Goal: Information Seeking & Learning: Learn about a topic

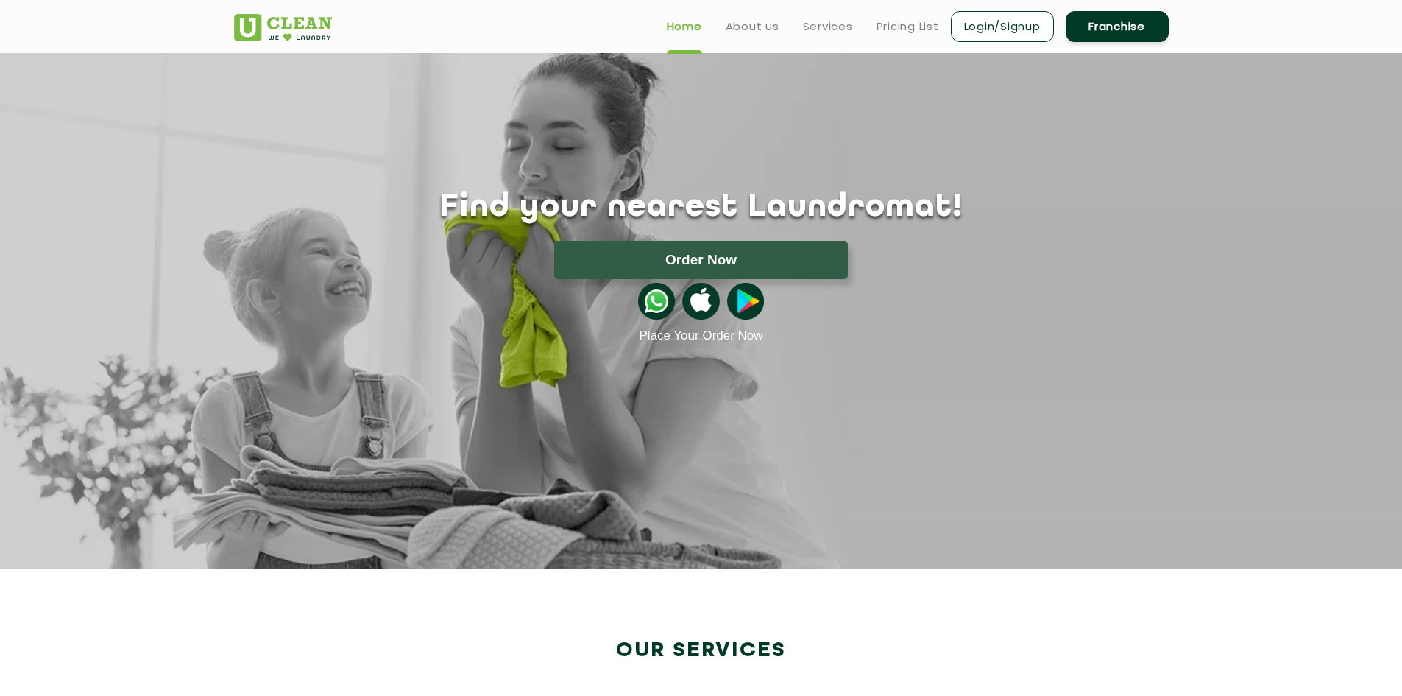
click at [897, 35] on ul "Home About us Services Pricing List Login/Signup Franchise" at bounding box center [912, 26] width 514 height 35
click at [900, 29] on link "Pricing List" at bounding box center [908, 27] width 63 height 18
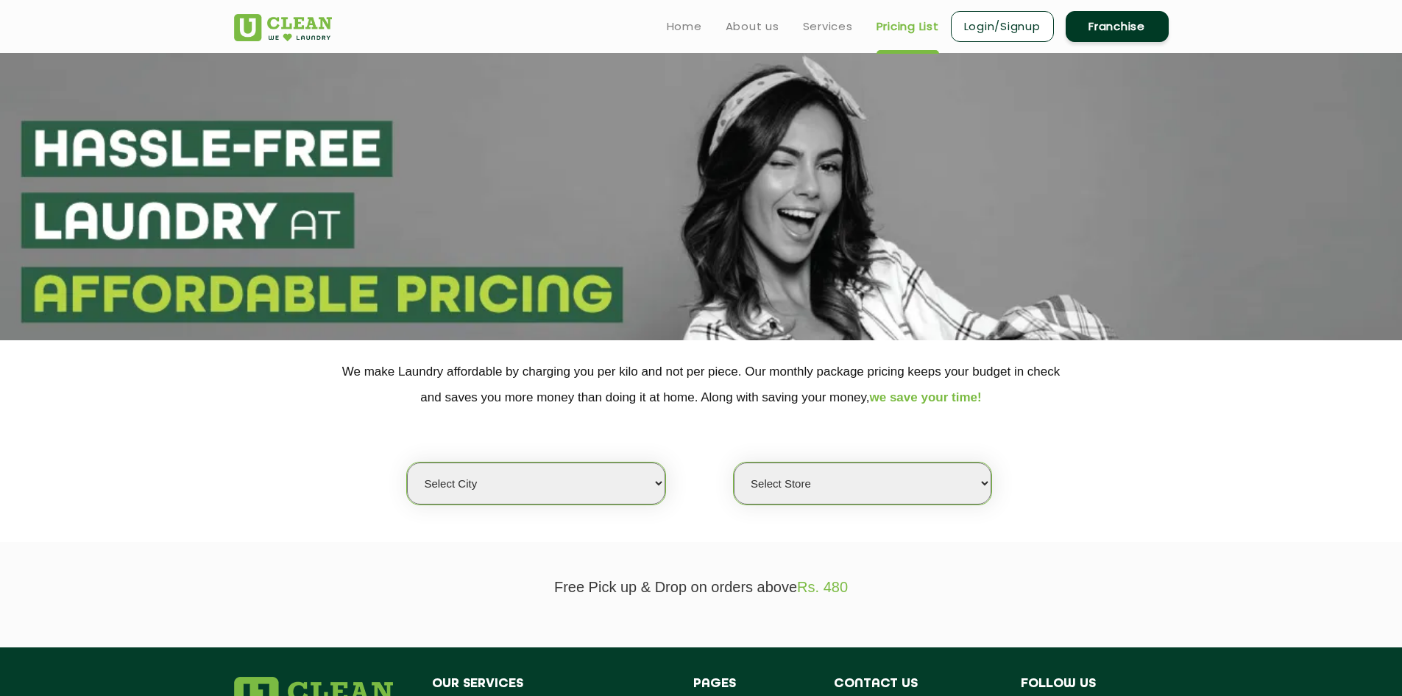
drag, startPoint x: 570, startPoint y: 456, endPoint x: 573, endPoint y: 465, distance: 9.1
click at [573, 464] on div "Select city [GEOGRAPHIC_DATA] [GEOGRAPHIC_DATA] [GEOGRAPHIC_DATA] [GEOGRAPHIC_D…" at bounding box center [701, 457] width 957 height 95
click at [573, 467] on select "Select city [GEOGRAPHIC_DATA] [GEOGRAPHIC_DATA] [GEOGRAPHIC_DATA] [GEOGRAPHIC_D…" at bounding box center [536, 483] width 258 height 42
select select "1"
click at [407, 462] on select "Select city [GEOGRAPHIC_DATA] [GEOGRAPHIC_DATA] [GEOGRAPHIC_DATA] [GEOGRAPHIC_D…" at bounding box center [536, 483] width 258 height 42
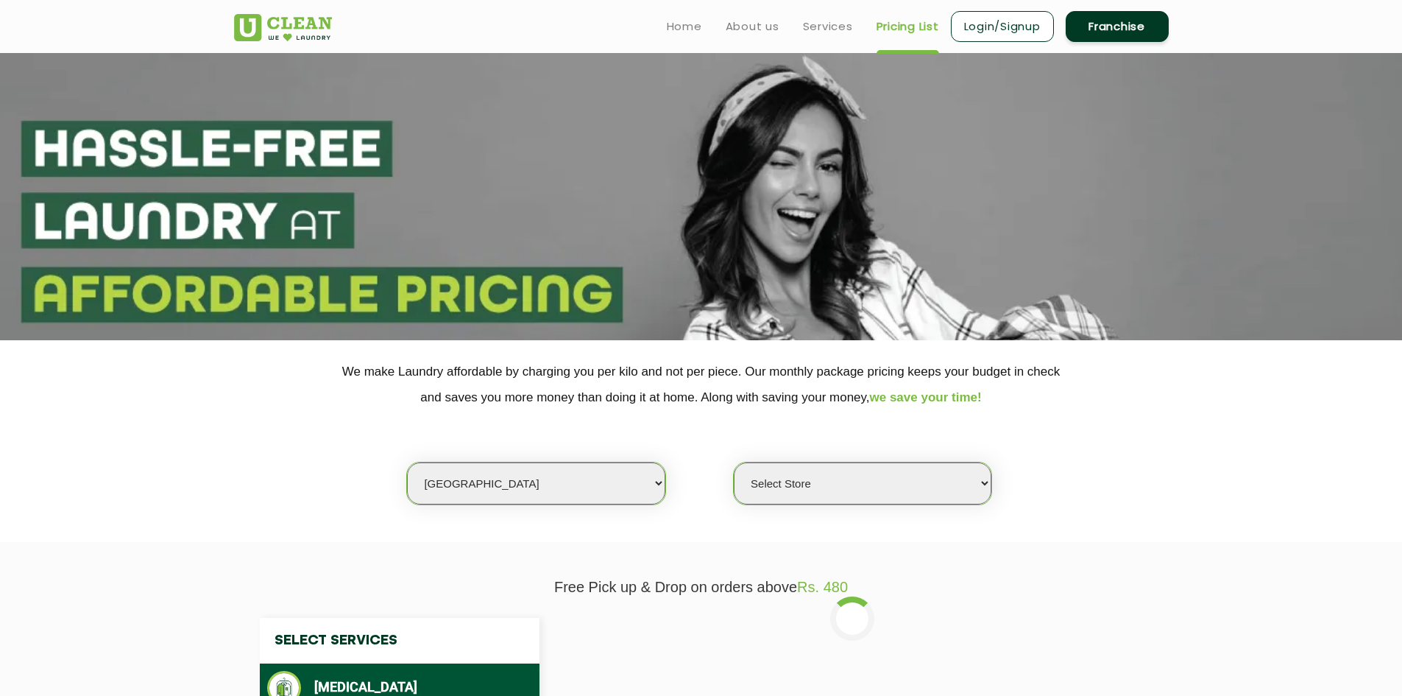
click at [837, 498] on select "Select Store [GEOGRAPHIC_DATA] [GEOGRAPHIC_DATA] 2 [GEOGRAPHIC_DATA] [PERSON_NA…" at bounding box center [863, 483] width 258 height 42
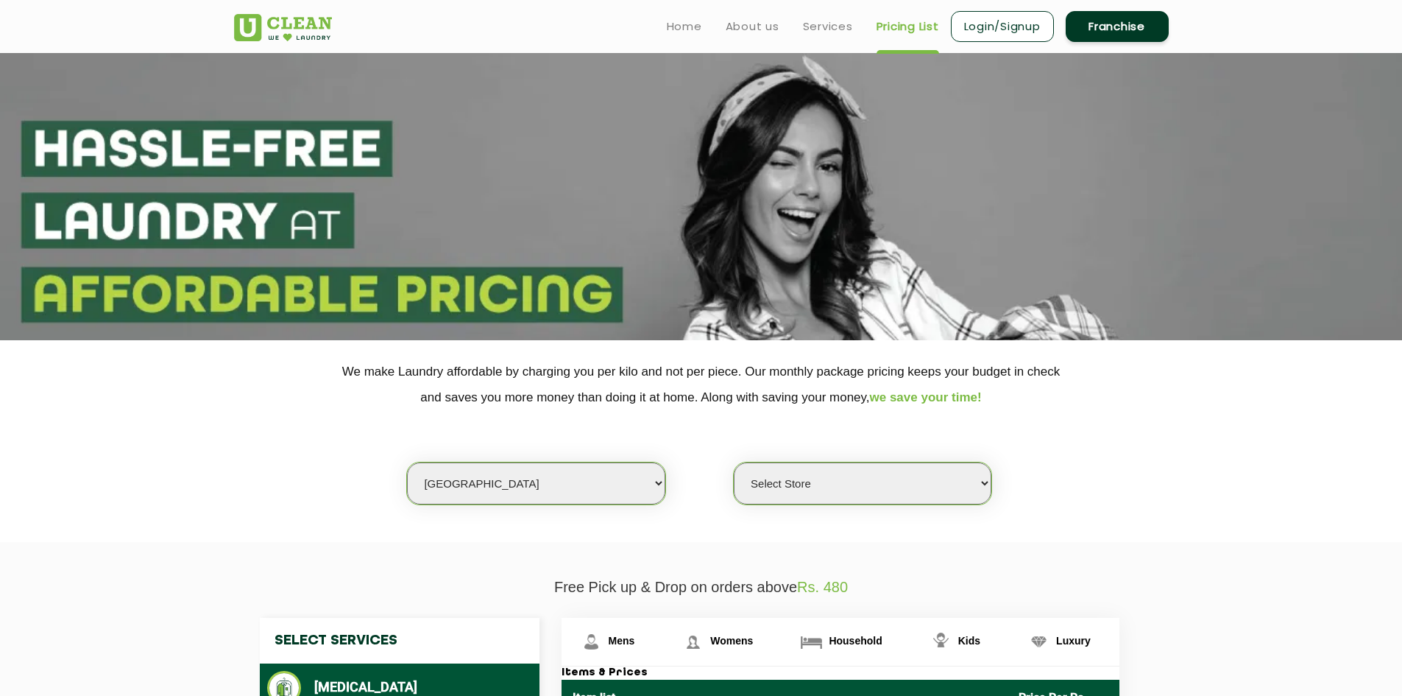
select select "407"
click at [734, 462] on select "Select Store [GEOGRAPHIC_DATA] [GEOGRAPHIC_DATA] 2 [GEOGRAPHIC_DATA] [PERSON_NA…" at bounding box center [863, 483] width 258 height 42
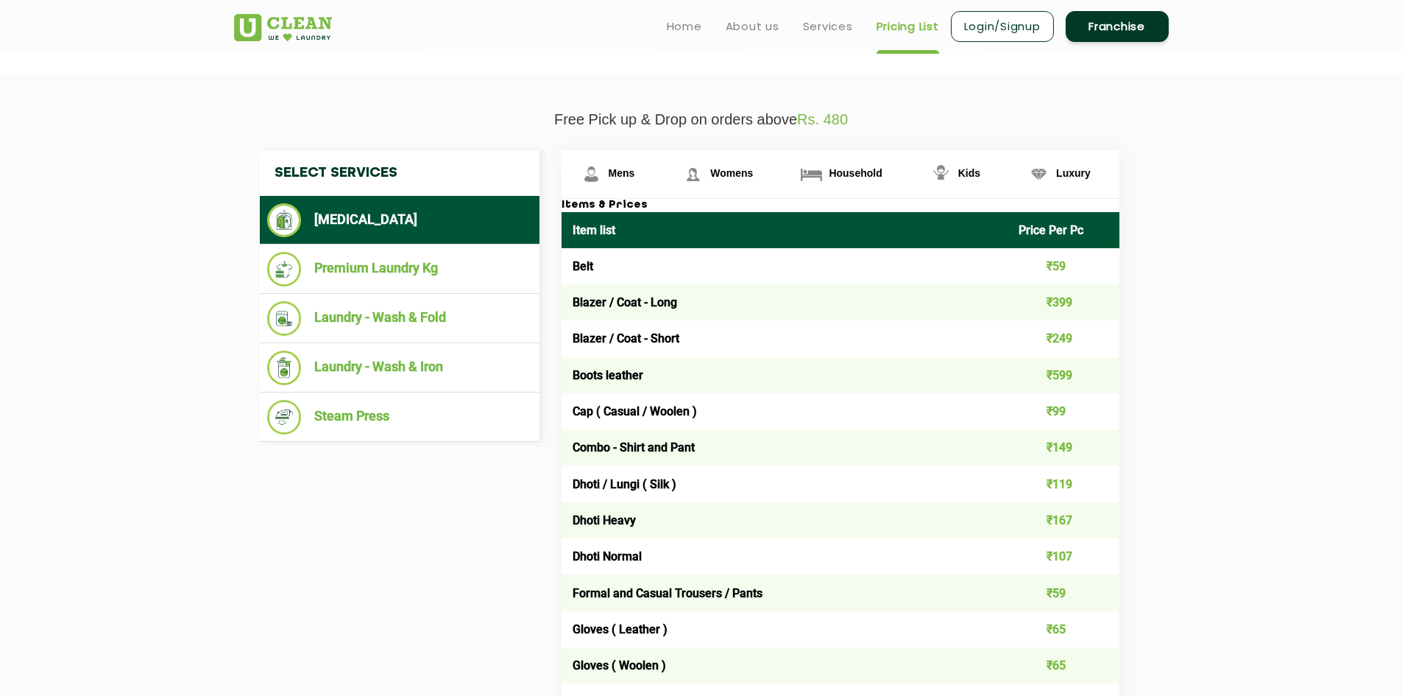
scroll to position [442, 0]
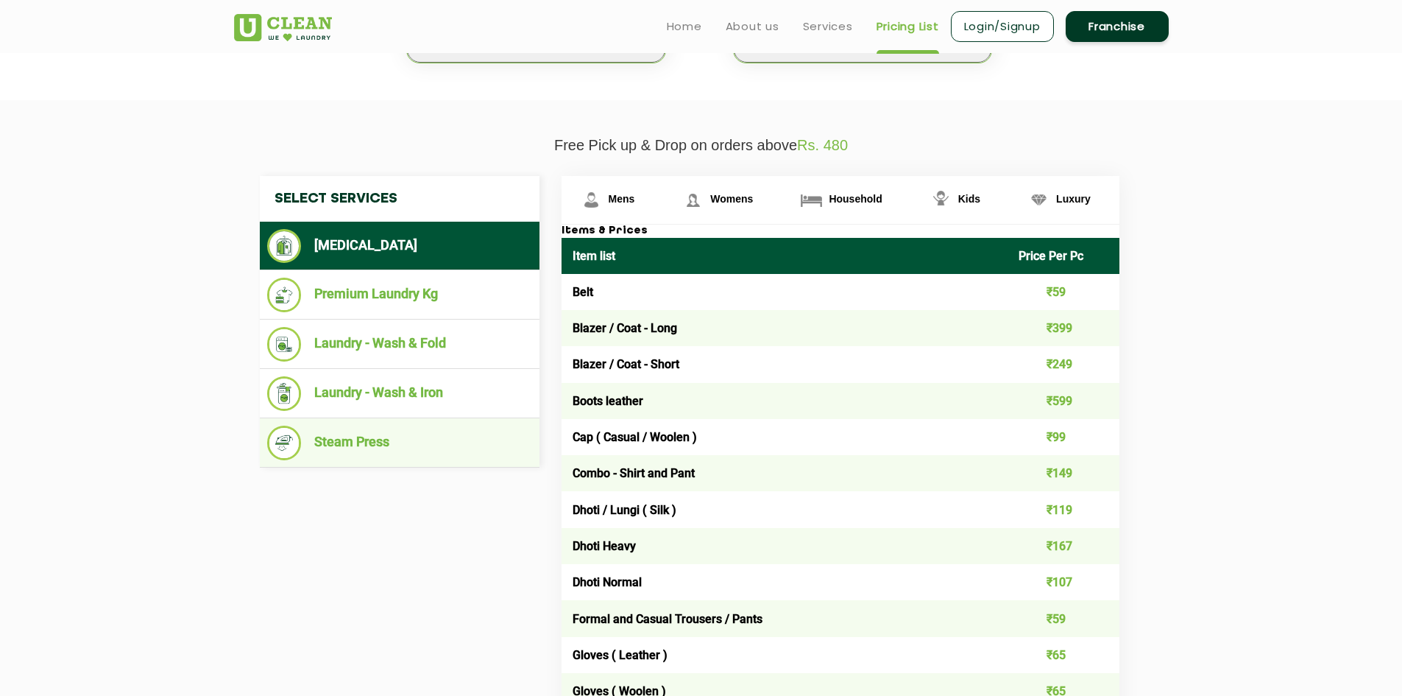
click at [408, 445] on li "Steam Press" at bounding box center [399, 442] width 265 height 35
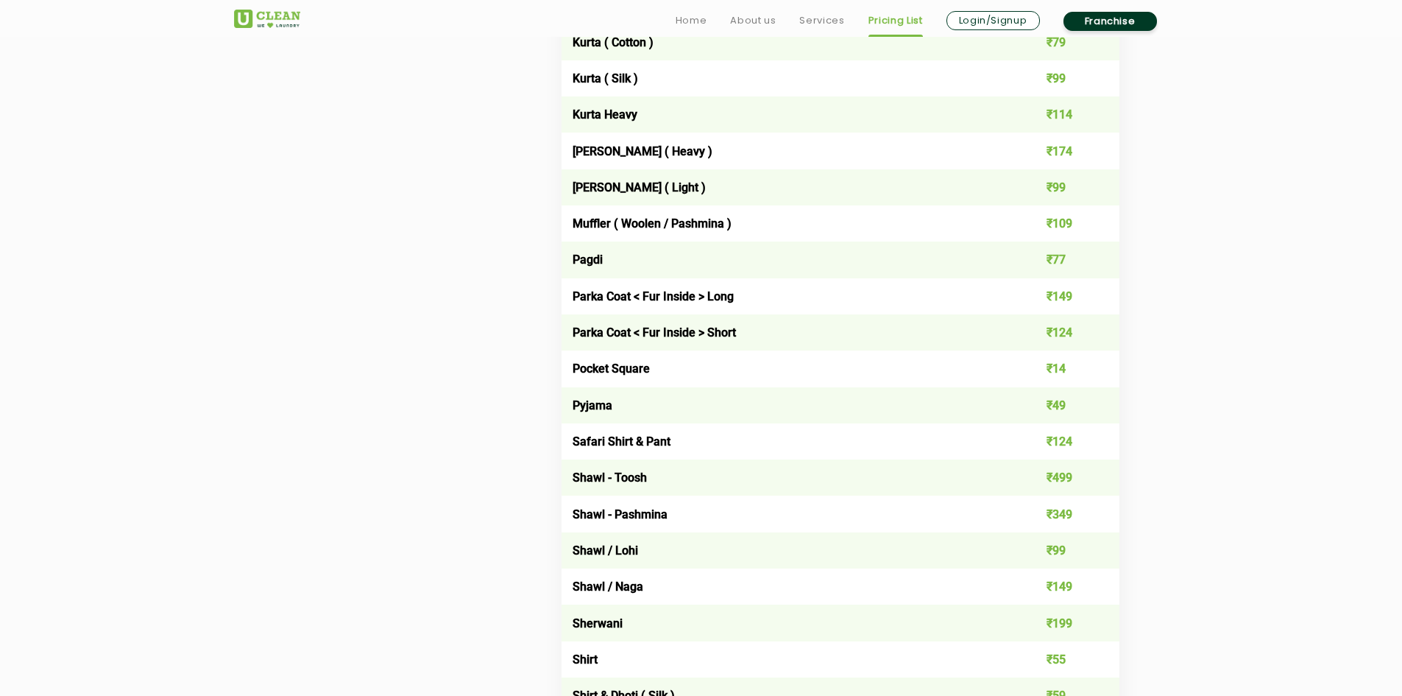
scroll to position [1619, 0]
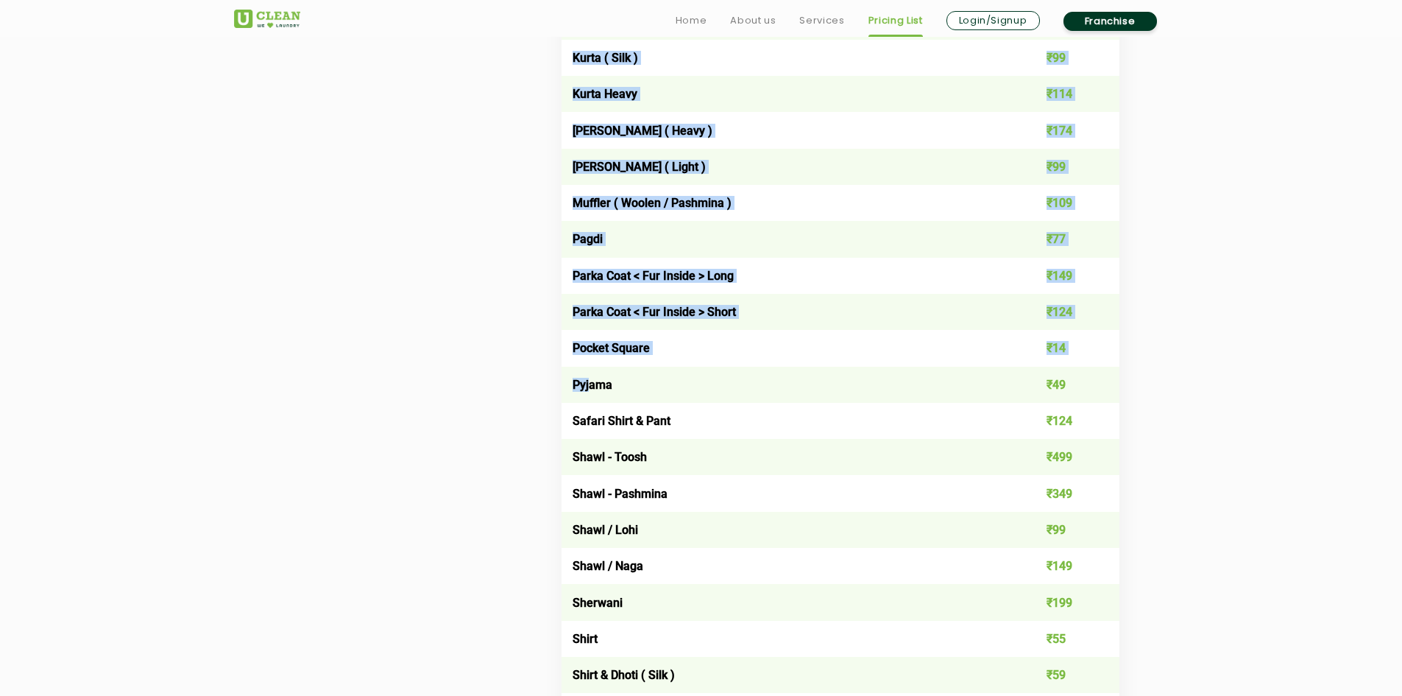
drag, startPoint x: 590, startPoint y: 384, endPoint x: 530, endPoint y: 386, distance: 60.4
click at [530, 386] on div "Select Services [MEDICAL_DATA] Premium Laundry Kg Laundry - Wash & Fold Laundry…" at bounding box center [701, 341] width 905 height 2687
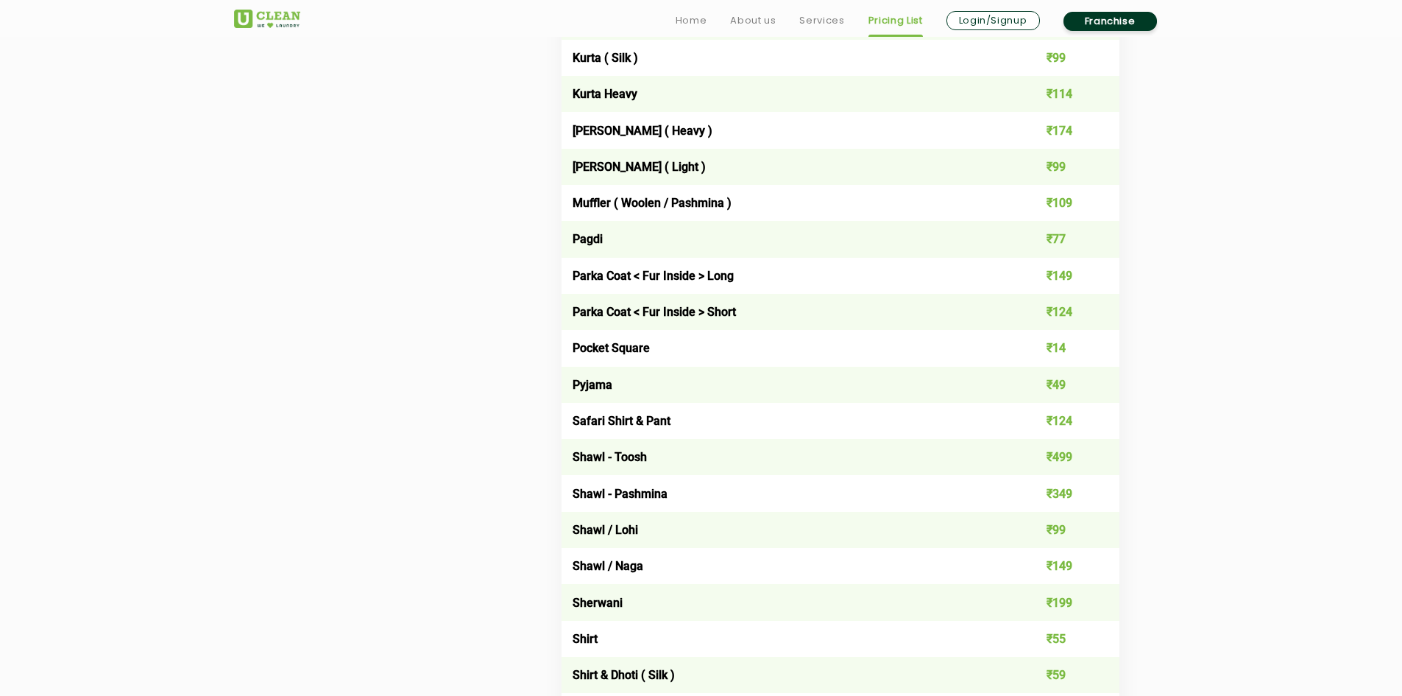
click at [544, 387] on div "Select Services [MEDICAL_DATA] Premium Laundry Kg Laundry - Wash & Fold Laundry…" at bounding box center [701, 341] width 905 height 2687
drag, startPoint x: 610, startPoint y: 383, endPoint x: 571, endPoint y: 381, distance: 39.0
click at [571, 381] on td "Pyjama" at bounding box center [785, 385] width 447 height 36
drag, startPoint x: 576, startPoint y: 385, endPoint x: 631, endPoint y: 385, distance: 55.2
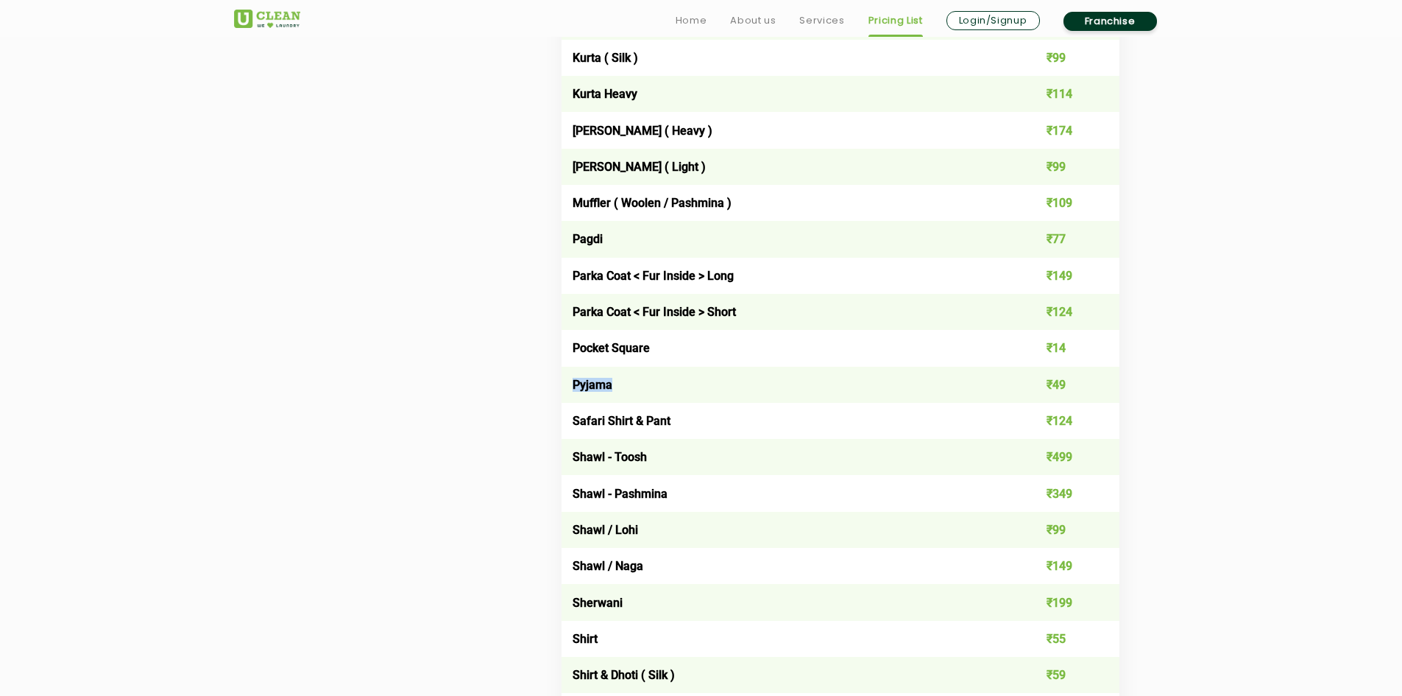
click at [631, 385] on td "Pyjama" at bounding box center [785, 385] width 447 height 36
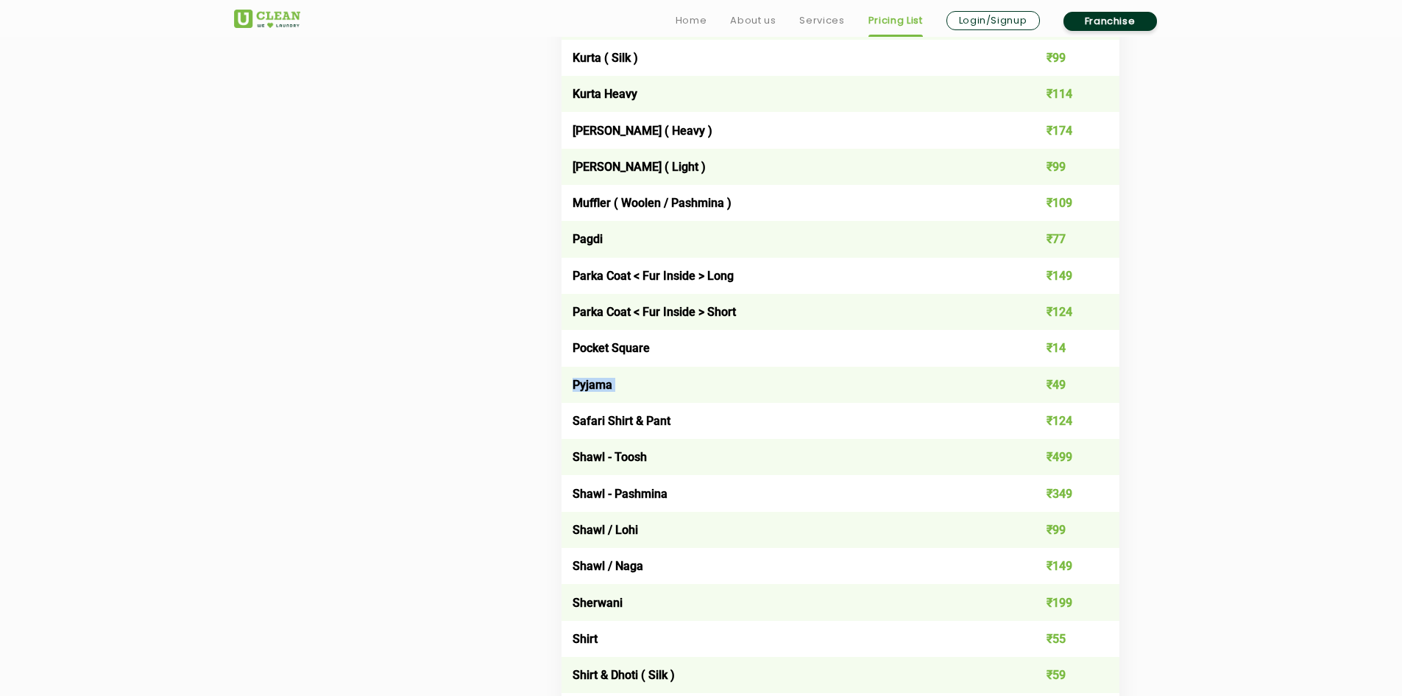
click at [631, 385] on td "Pyjama" at bounding box center [785, 385] width 447 height 36
click at [751, 407] on td "Safari Shirt & Pant" at bounding box center [785, 421] width 447 height 36
click at [734, 415] on td "Safari Shirt & Pant" at bounding box center [785, 421] width 447 height 36
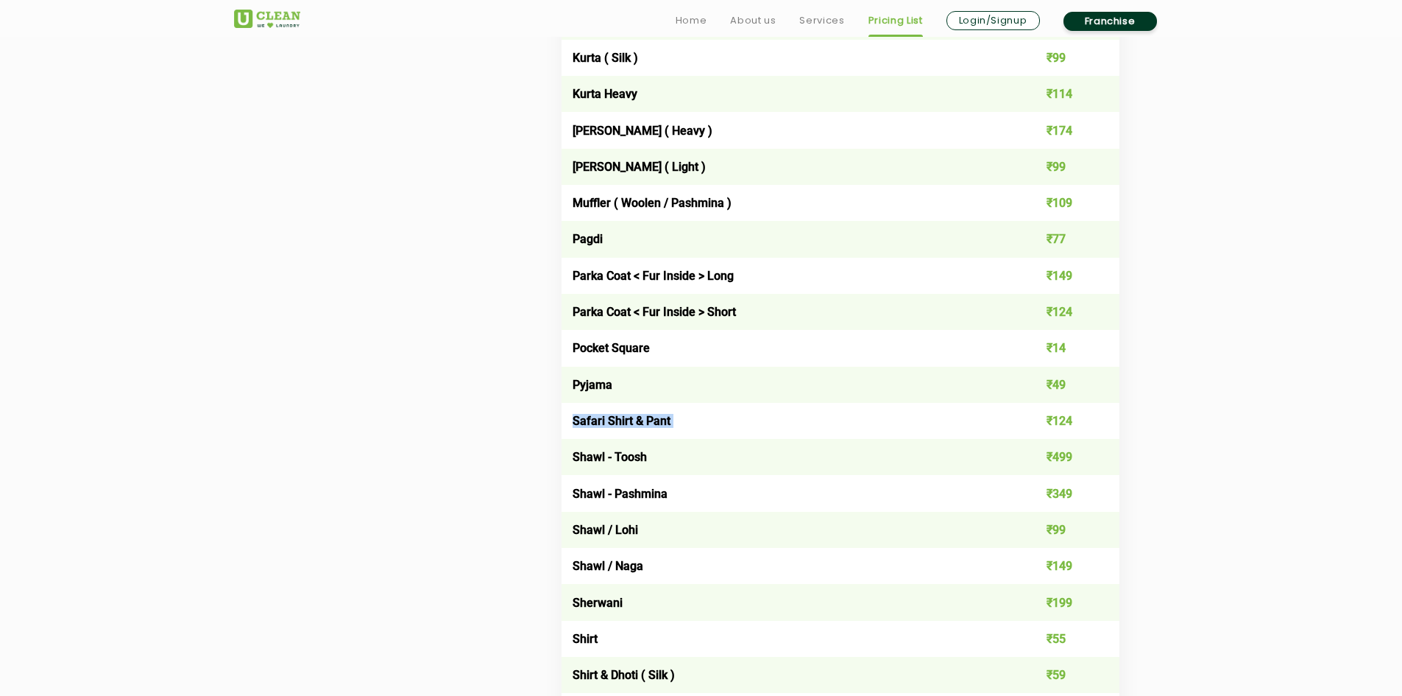
click at [645, 403] on td "Safari Shirt & Pant" at bounding box center [785, 421] width 447 height 36
click at [645, 410] on td "Safari Shirt & Pant" at bounding box center [785, 421] width 447 height 36
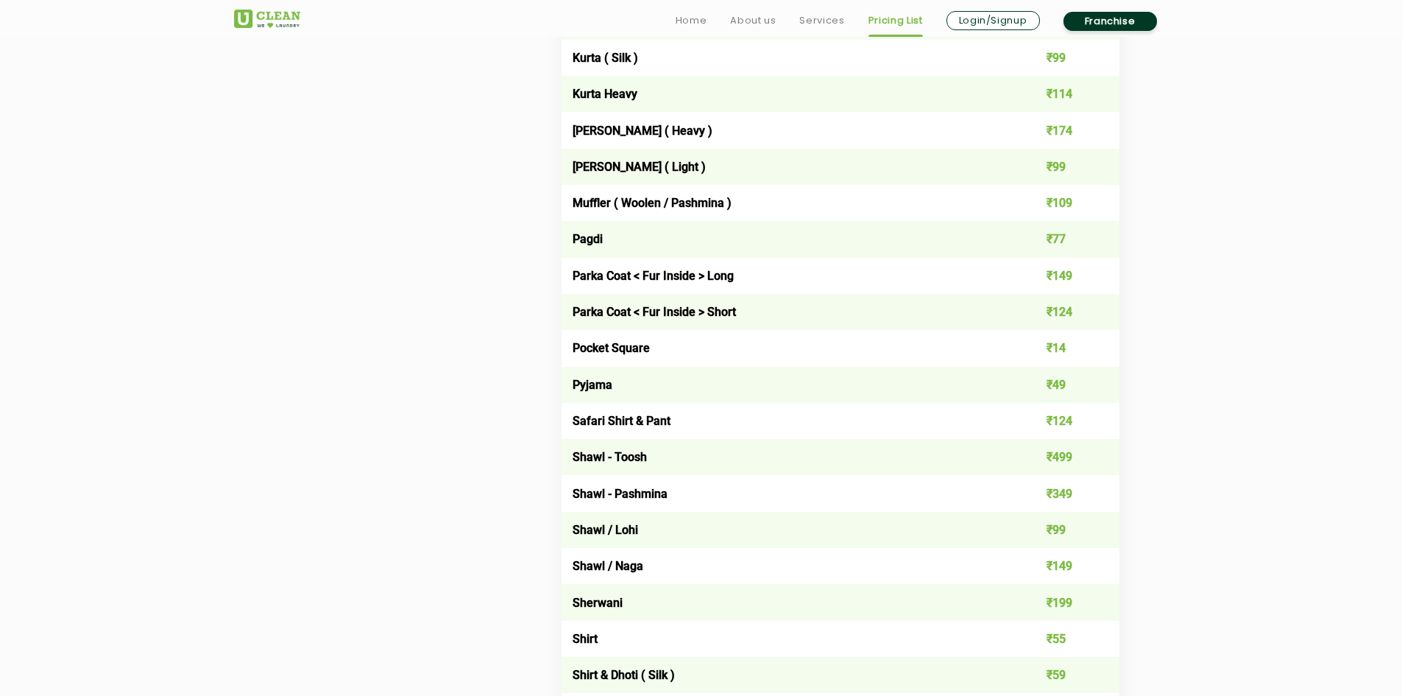
click at [644, 489] on td "Shawl - Pashmina" at bounding box center [785, 493] width 447 height 36
click at [634, 466] on td "Shawl - Toosh" at bounding box center [785, 457] width 447 height 36
